Goal: Find specific page/section: Find specific page/section

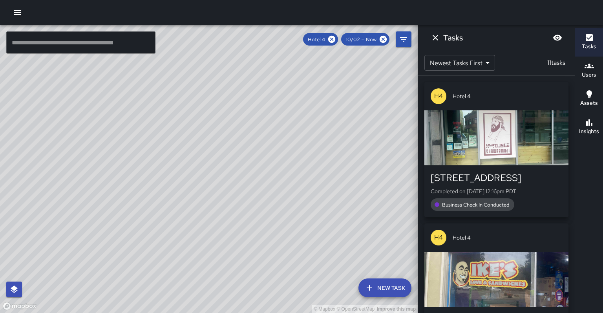
scroll to position [67, 0]
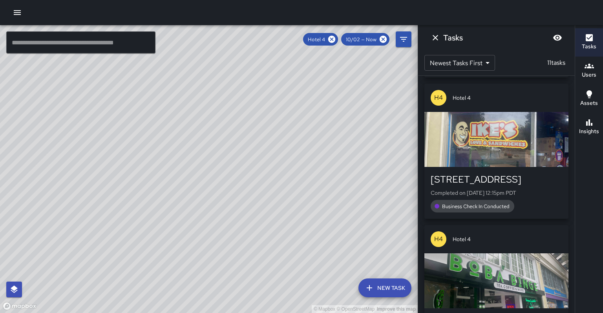
drag, startPoint x: 0, startPoint y: 0, endPoint x: 195, endPoint y: 159, distance: 251.5
click at [195, 159] on div "© Mapbox © OpenStreetMap Improve this map" at bounding box center [208, 169] width 417 height 288
drag, startPoint x: 195, startPoint y: 159, endPoint x: 338, endPoint y: 39, distance: 187.2
click at [335, 39] on icon at bounding box center [331, 39] width 7 height 7
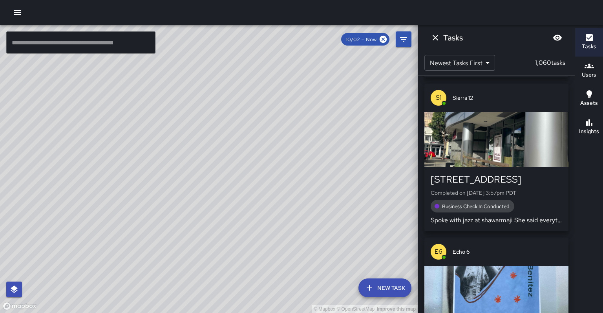
scroll to position [0, 0]
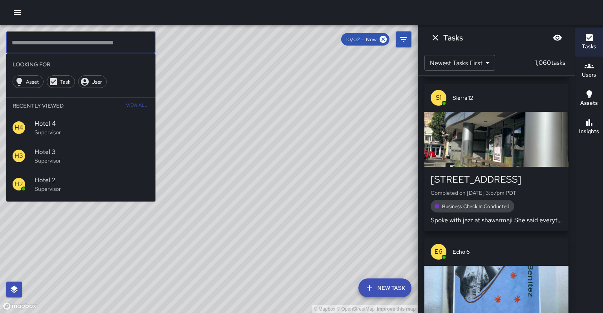
drag, startPoint x: 338, startPoint y: 39, endPoint x: 60, endPoint y: 36, distance: 278.6
click at [60, 36] on input "text" at bounding box center [80, 42] width 149 height 22
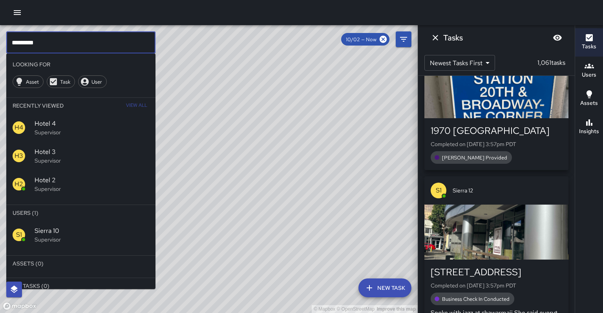
type input "*********"
click at [72, 226] on span "Sierra 10" at bounding box center [92, 230] width 115 height 9
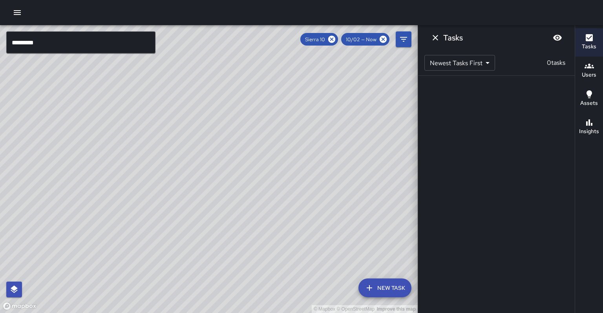
drag, startPoint x: 60, startPoint y: 36, endPoint x: 221, endPoint y: 36, distance: 161.3
click at [221, 36] on div "© Mapbox © OpenStreetMap Improve this map" at bounding box center [208, 169] width 417 height 288
drag, startPoint x: 221, startPoint y: 36, endPoint x: 189, endPoint y: 155, distance: 123.2
click at [189, 155] on div "© Mapbox © OpenStreetMap Improve this map" at bounding box center [208, 169] width 417 height 288
drag, startPoint x: 189, startPoint y: 155, endPoint x: 179, endPoint y: 155, distance: 9.8
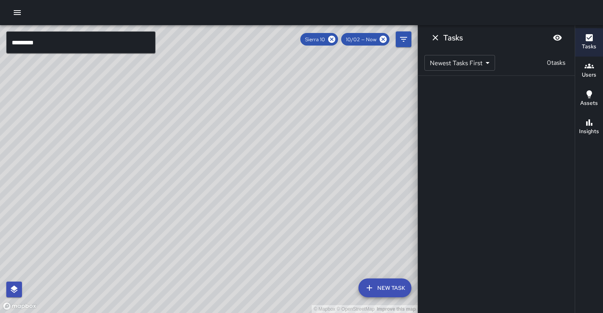
click at [179, 155] on div "© Mapbox © OpenStreetMap Improve this map" at bounding box center [208, 169] width 417 height 288
drag, startPoint x: 179, startPoint y: 155, endPoint x: 187, endPoint y: 153, distance: 8.3
click at [187, 153] on div "© Mapbox © OpenStreetMap Improve this map" at bounding box center [208, 169] width 417 height 288
drag, startPoint x: 187, startPoint y: 153, endPoint x: 142, endPoint y: 176, distance: 50.0
click at [142, 176] on div "© Mapbox © OpenStreetMap Improve this map" at bounding box center [208, 169] width 417 height 288
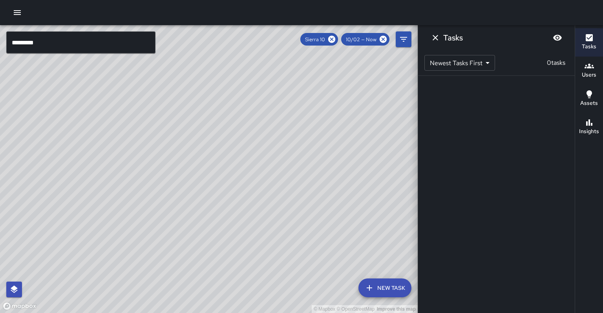
drag, startPoint x: 142, startPoint y: 176, endPoint x: 173, endPoint y: 130, distance: 54.6
click at [173, 130] on div "© Mapbox © OpenStreetMap Improve this map" at bounding box center [208, 169] width 417 height 288
drag, startPoint x: 173, startPoint y: 130, endPoint x: 160, endPoint y: 179, distance: 49.9
click at [160, 179] on div "© Mapbox © OpenStreetMap Improve this map" at bounding box center [208, 169] width 417 height 288
drag, startPoint x: 160, startPoint y: 179, endPoint x: 339, endPoint y: 39, distance: 226.7
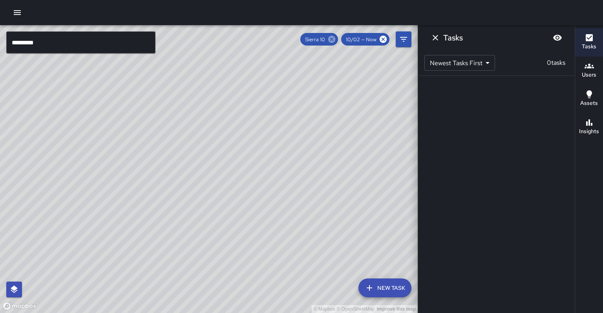
click at [335, 39] on icon at bounding box center [331, 39] width 7 height 7
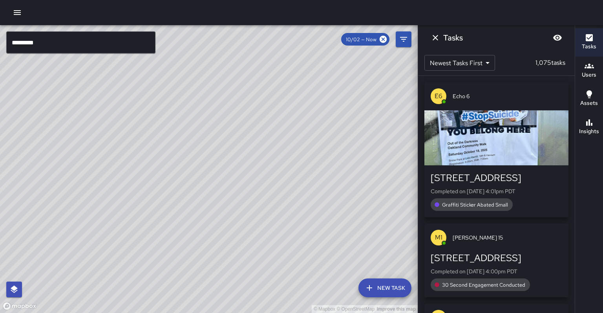
drag, startPoint x: 339, startPoint y: 39, endPoint x: 180, endPoint y: 253, distance: 266.3
click at [180, 253] on div "© Mapbox © OpenStreetMap Improve this map" at bounding box center [208, 169] width 417 height 288
drag, startPoint x: 180, startPoint y: 253, endPoint x: 237, endPoint y: 174, distance: 97.2
click at [237, 174] on div "© Mapbox © OpenStreetMap Improve this map" at bounding box center [208, 169] width 417 height 288
drag, startPoint x: 237, startPoint y: 174, endPoint x: 223, endPoint y: 220, distance: 47.8
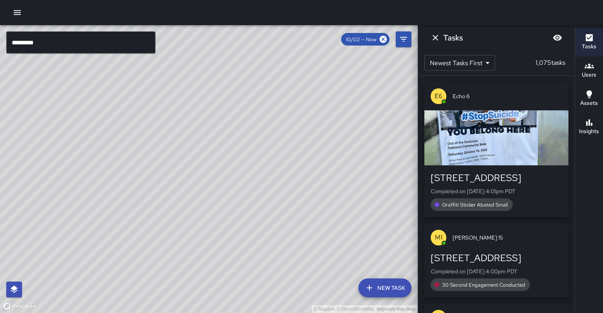
click at [223, 220] on div "© Mapbox © OpenStreetMap Improve this map" at bounding box center [208, 169] width 417 height 288
drag, startPoint x: 223, startPoint y: 220, endPoint x: 595, endPoint y: 126, distance: 383.7
click at [595, 127] on h6 "Insights" at bounding box center [589, 131] width 20 height 9
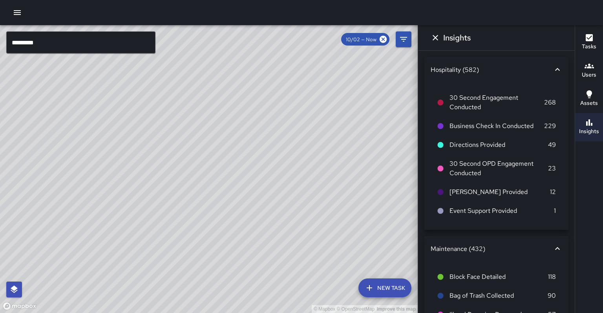
drag, startPoint x: 595, startPoint y: 126, endPoint x: 176, endPoint y: 139, distance: 419.2
click at [176, 139] on div "© Mapbox © OpenStreetMap Improve this map" at bounding box center [208, 169] width 417 height 288
